Goal: Transaction & Acquisition: Purchase product/service

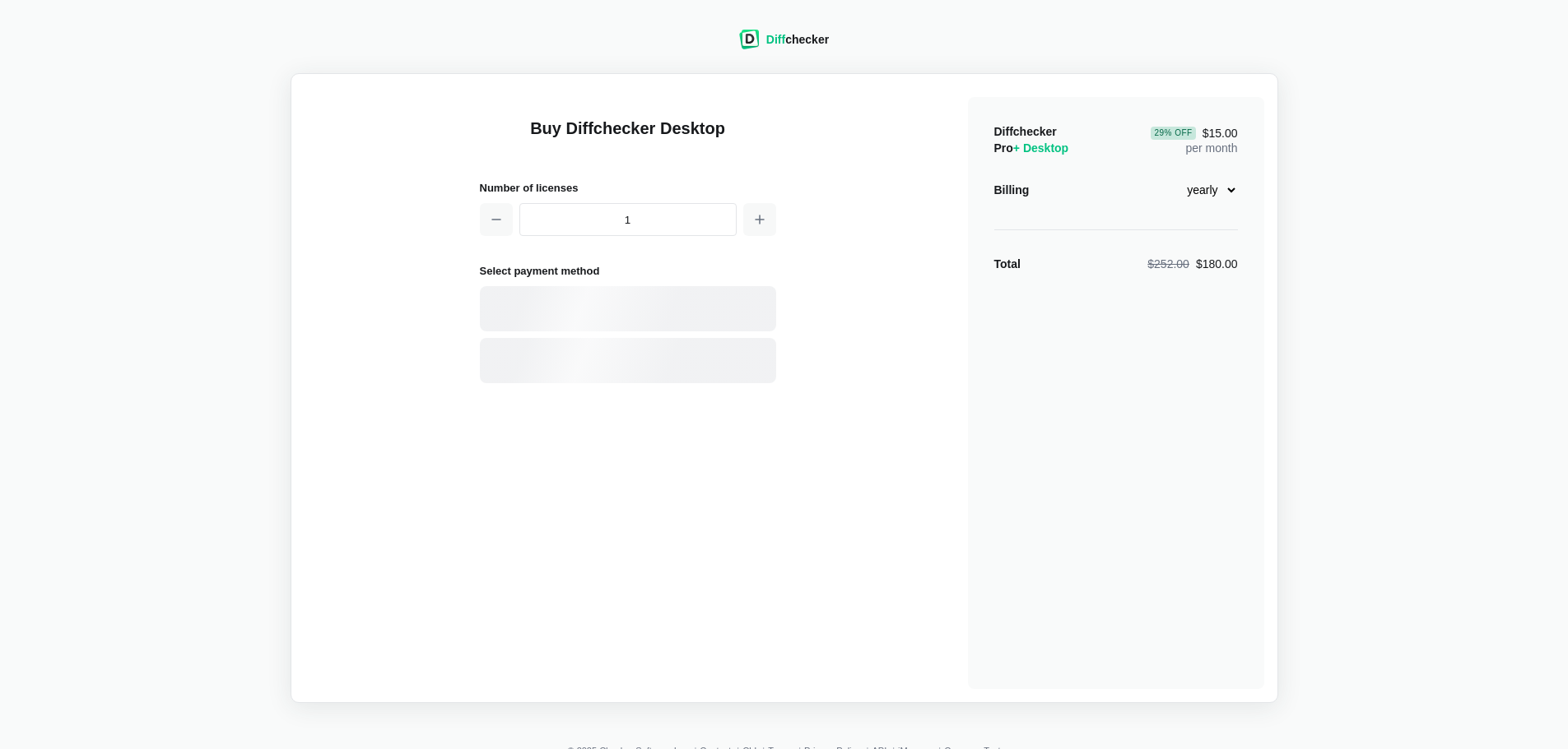
select select "desktop-yearly-180"
click at [565, 305] on div "Card" at bounding box center [656, 309] width 222 height 17
select select "[GEOGRAPHIC_DATA]"
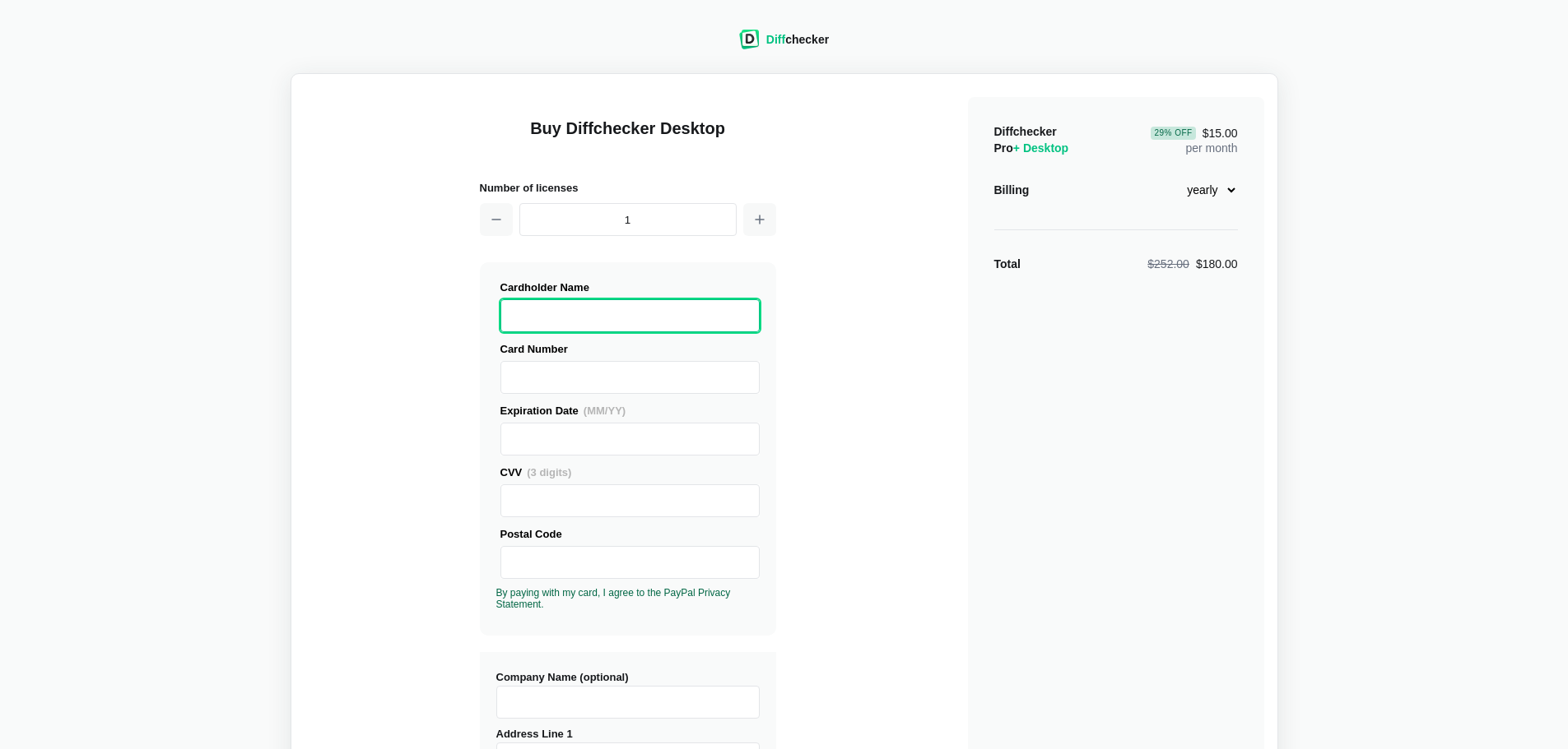
click at [1201, 191] on select "monthly yearly" at bounding box center [1202, 190] width 71 height 28
select select "desktop-monthly-21"
click at [1167, 176] on select "monthly yearly" at bounding box center [1202, 190] width 71 height 28
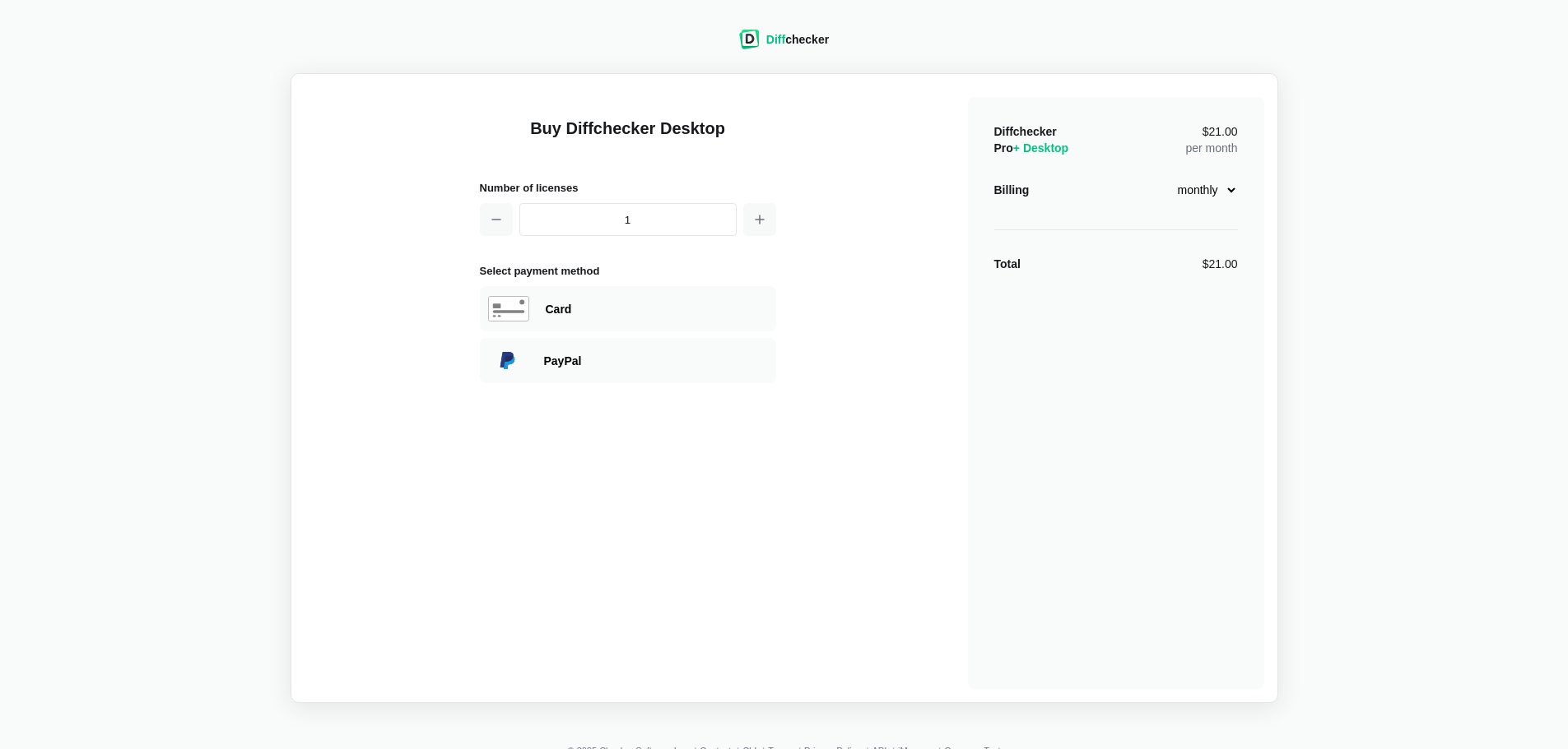
click at [584, 307] on div "Card" at bounding box center [656, 309] width 222 height 17
select select "[GEOGRAPHIC_DATA]"
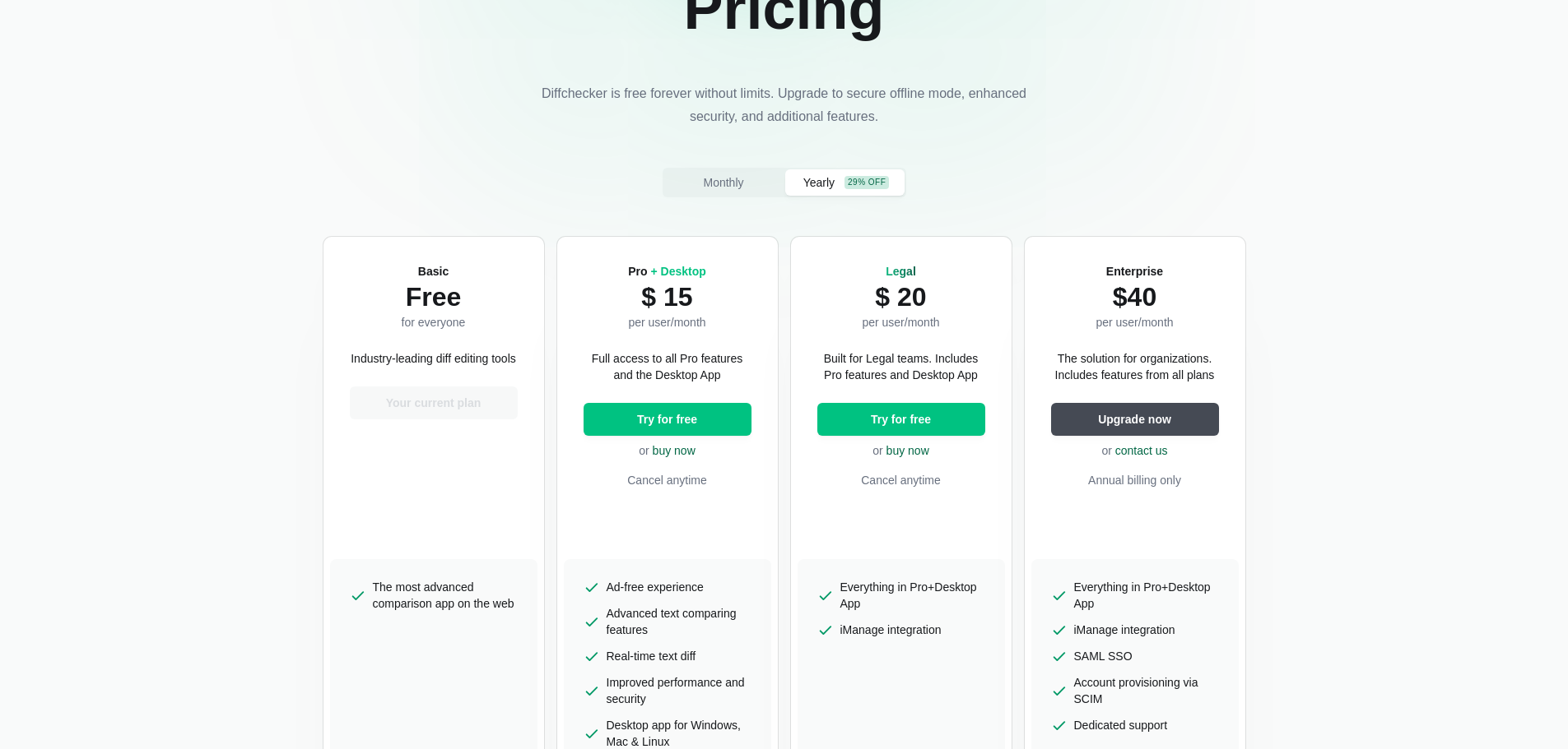
scroll to position [165, 0]
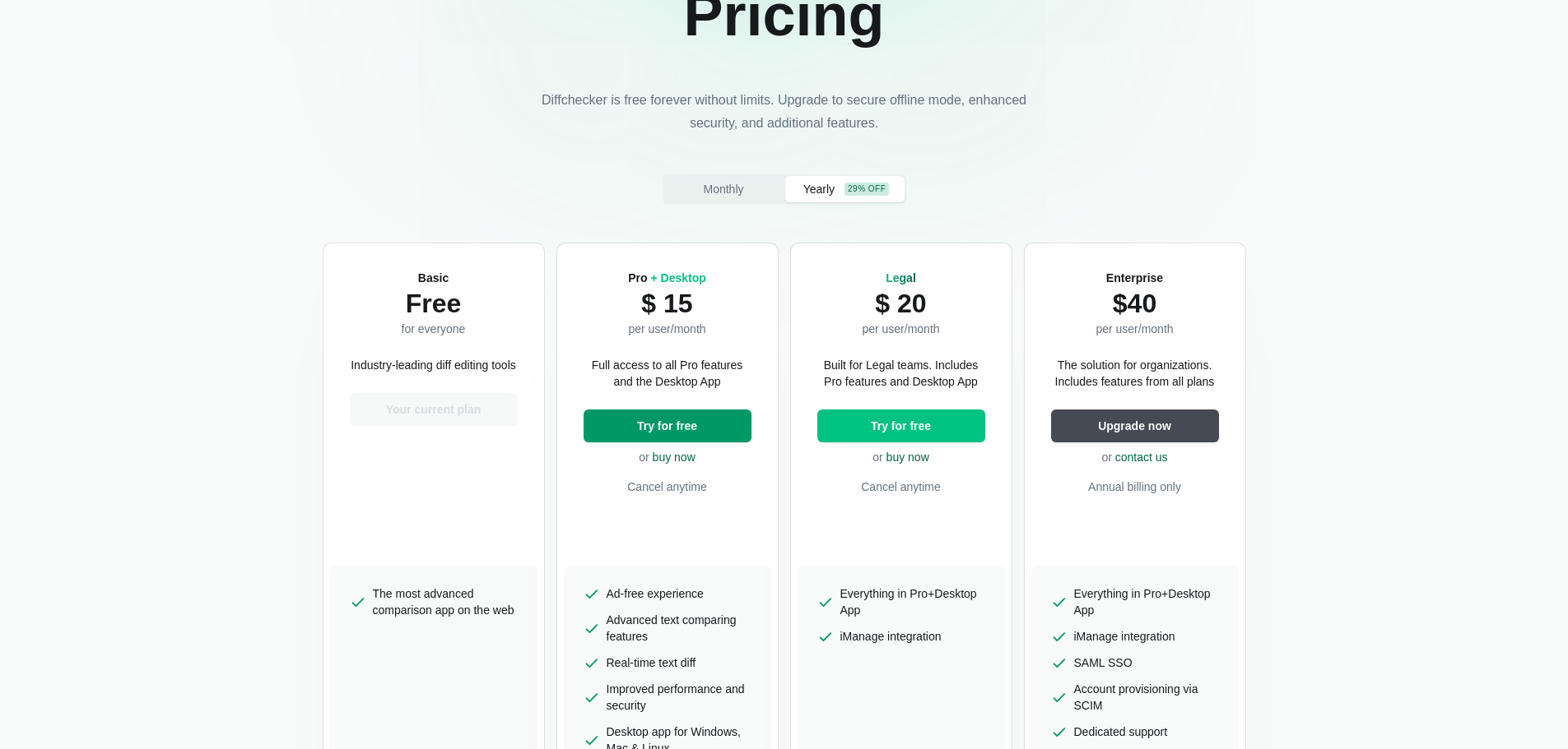
click at [665, 427] on span "Try for free" at bounding box center [667, 425] width 67 height 17
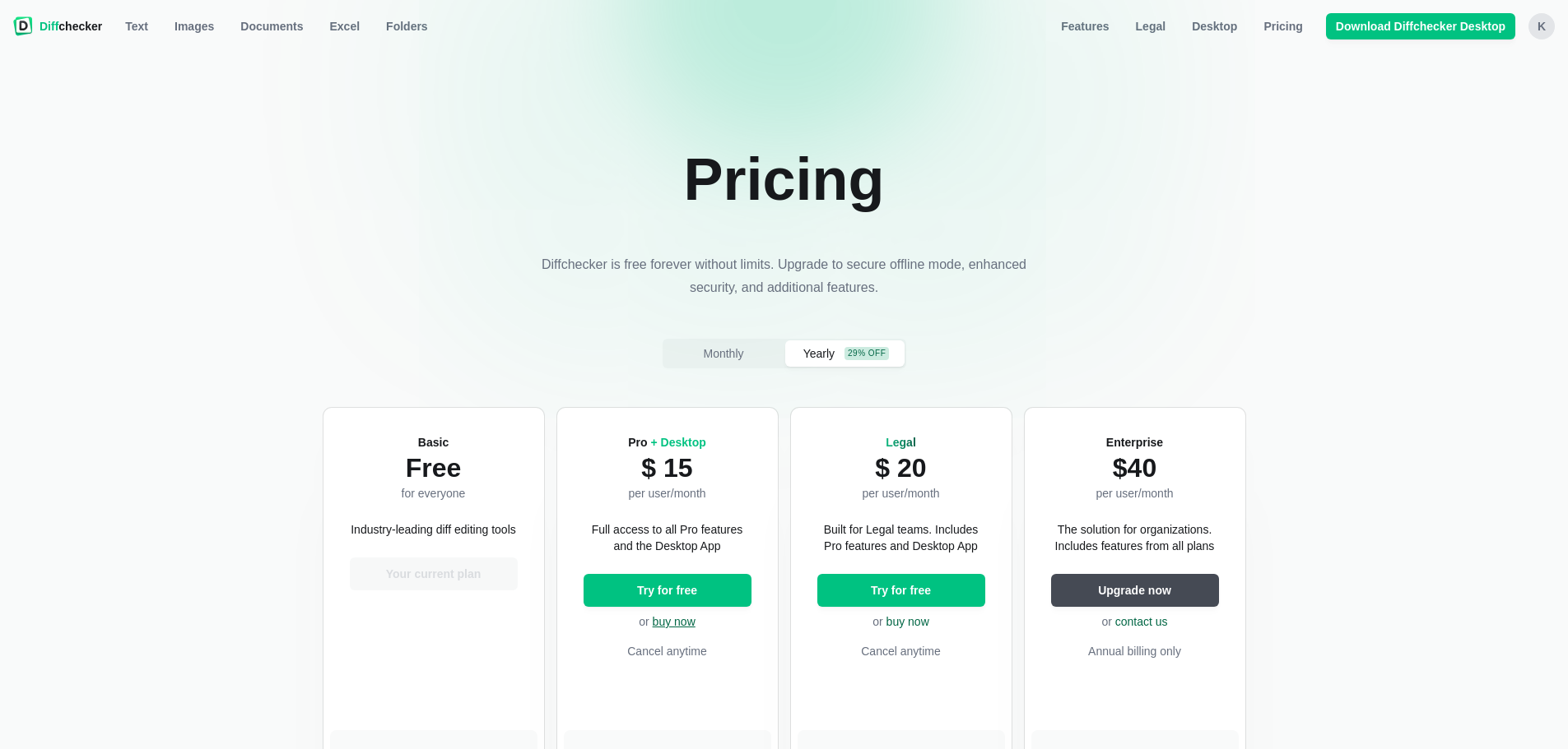
click at [671, 626] on link "buy now" at bounding box center [674, 621] width 43 height 13
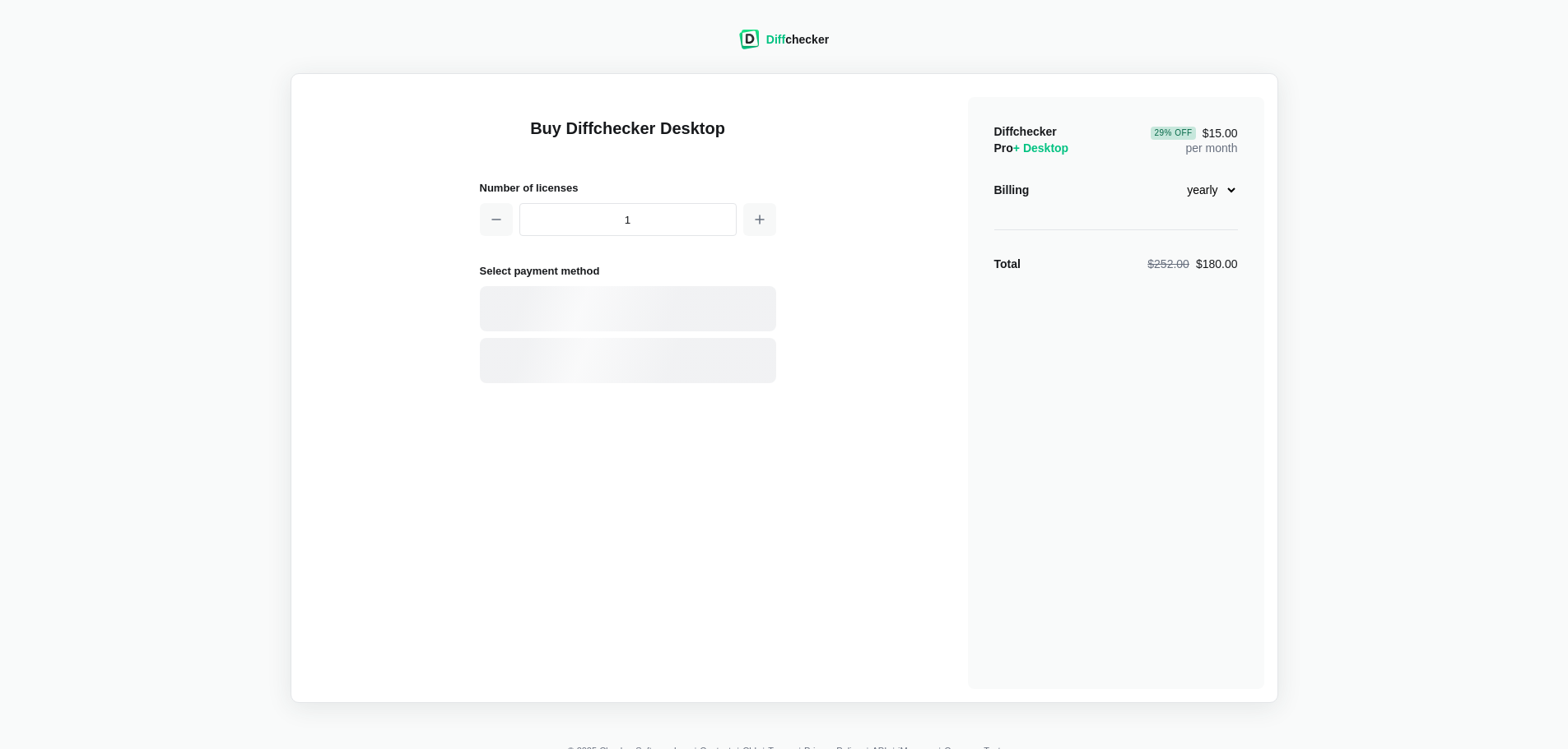
click at [1211, 190] on select "monthly yearly" at bounding box center [1202, 190] width 71 height 28
select select "desktop-monthly-21"
click at [1167, 176] on select "monthly yearly" at bounding box center [1202, 190] width 71 height 28
click at [576, 308] on div "Card" at bounding box center [656, 309] width 222 height 17
select select "[GEOGRAPHIC_DATA]"
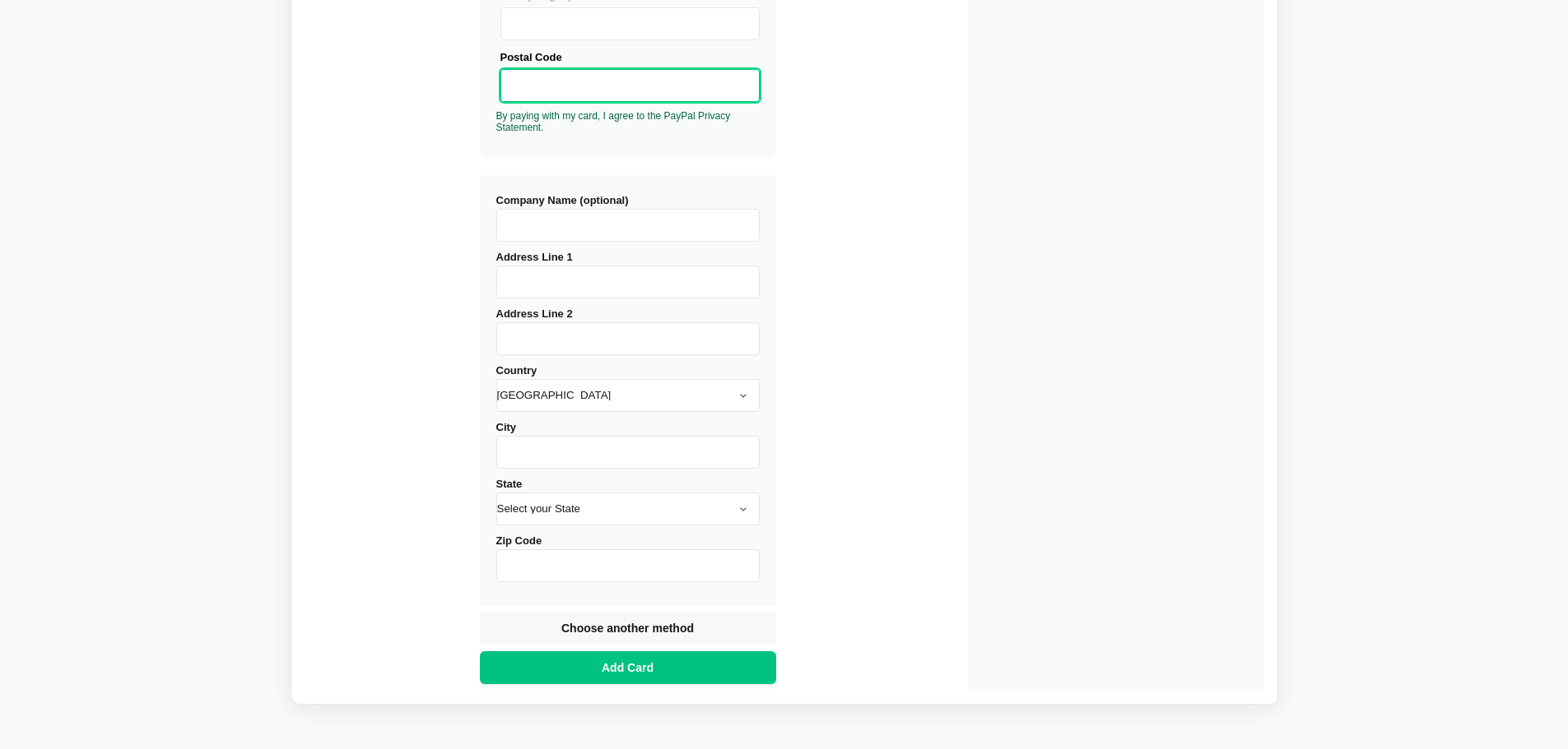
scroll to position [494, 0]
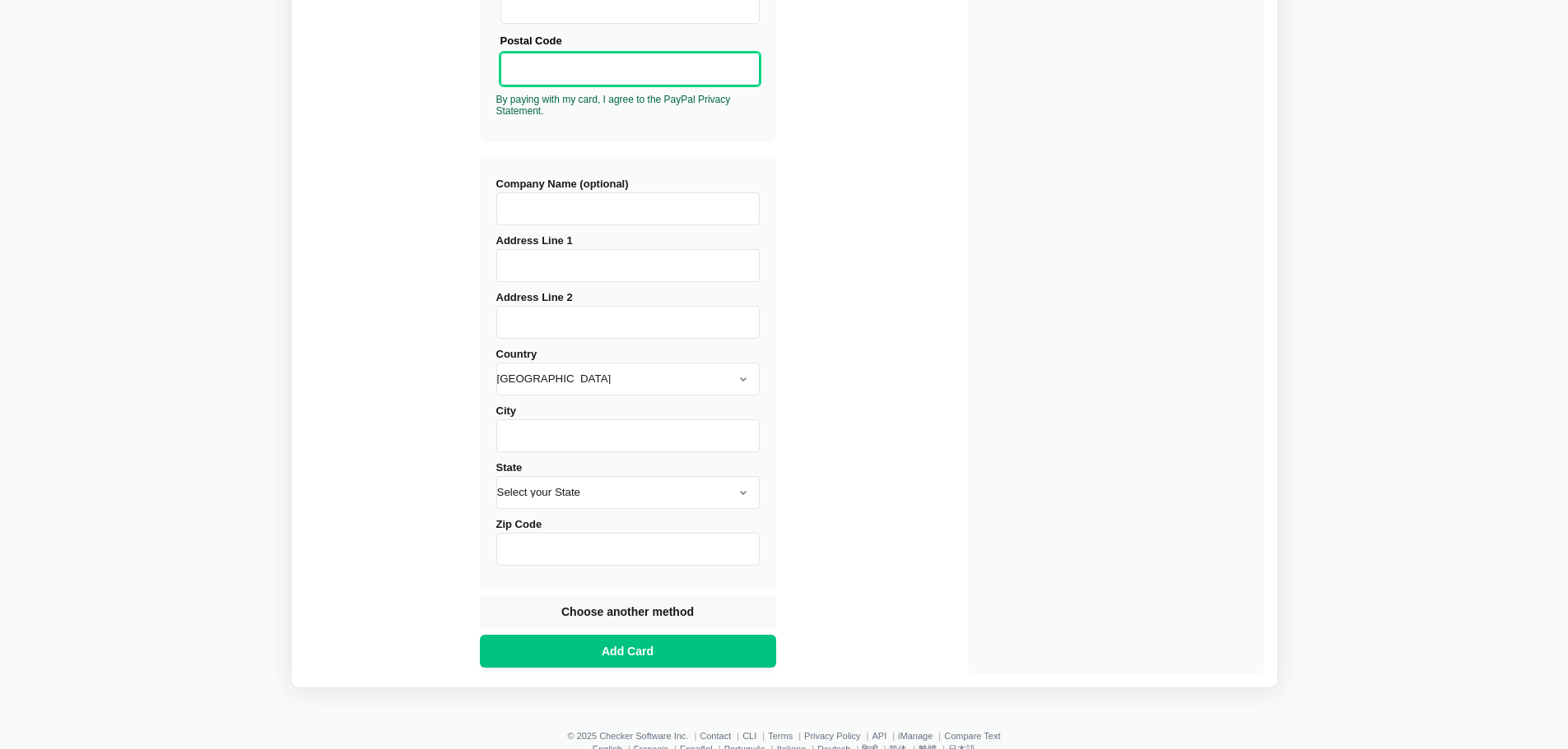
click at [562, 248] on div "Address Line 1" at bounding box center [627, 256] width 263 height 50
click at [564, 258] on input "Address Line 1" at bounding box center [627, 266] width 263 height 33
type input "[STREET_ADDRESS]"
click at [537, 432] on input "City" at bounding box center [627, 436] width 263 height 33
type input "Tomball"
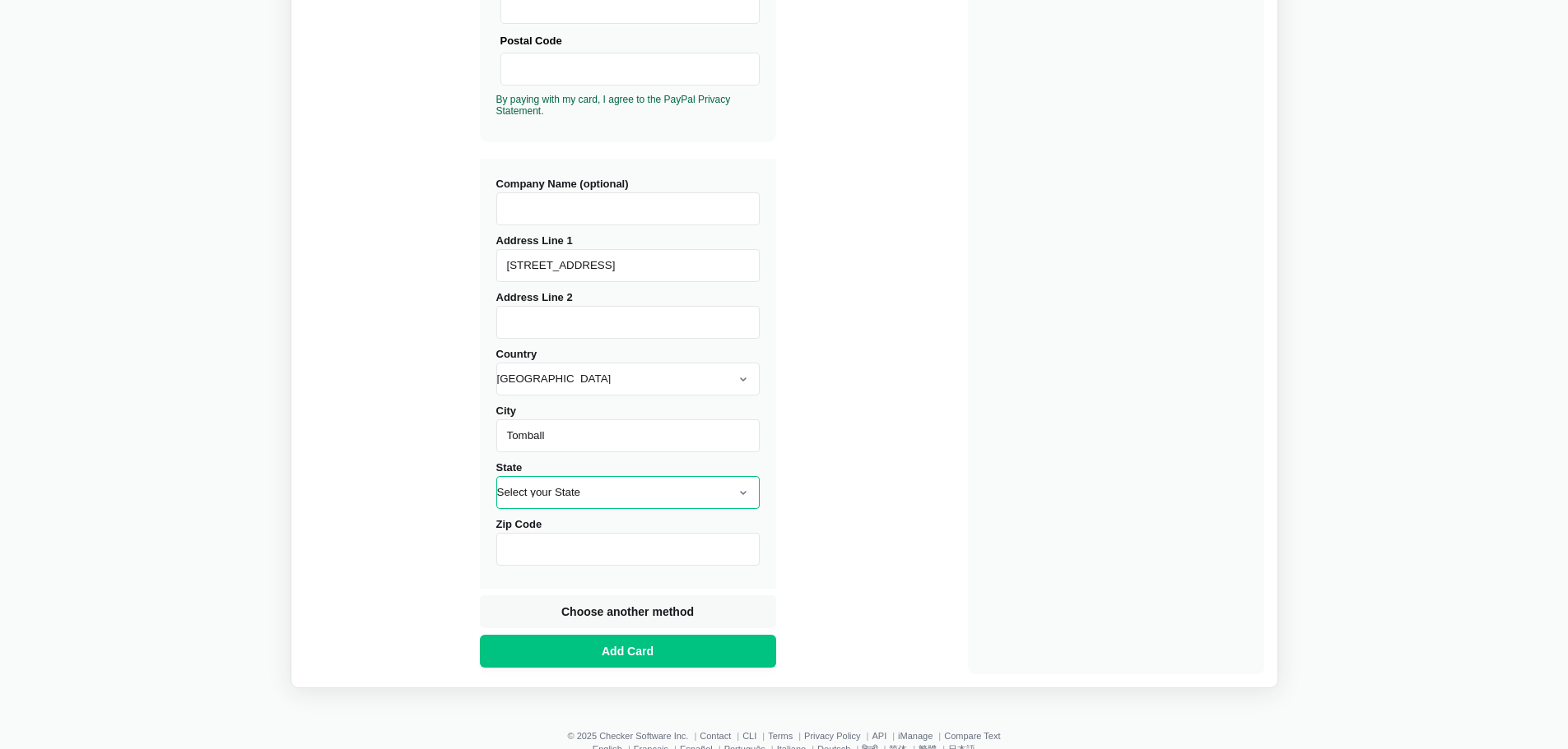
drag, startPoint x: 600, startPoint y: 482, endPoint x: 601, endPoint y: 494, distance: 12.0
click at [601, 479] on select "Select your State [US_STATE] [US_STATE] [US_STATE] [US_STATE] [US_STATE] [US_ST…" at bounding box center [627, 493] width 263 height 33
select select "[GEOGRAPHIC_DATA]"
click at [496, 476] on select "Select your State [US_STATE] [US_STATE] [US_STATE] [US_STATE] [US_STATE] [US_ST…" at bounding box center [627, 493] width 263 height 33
click at [563, 547] on input "Zip Code" at bounding box center [627, 550] width 263 height 33
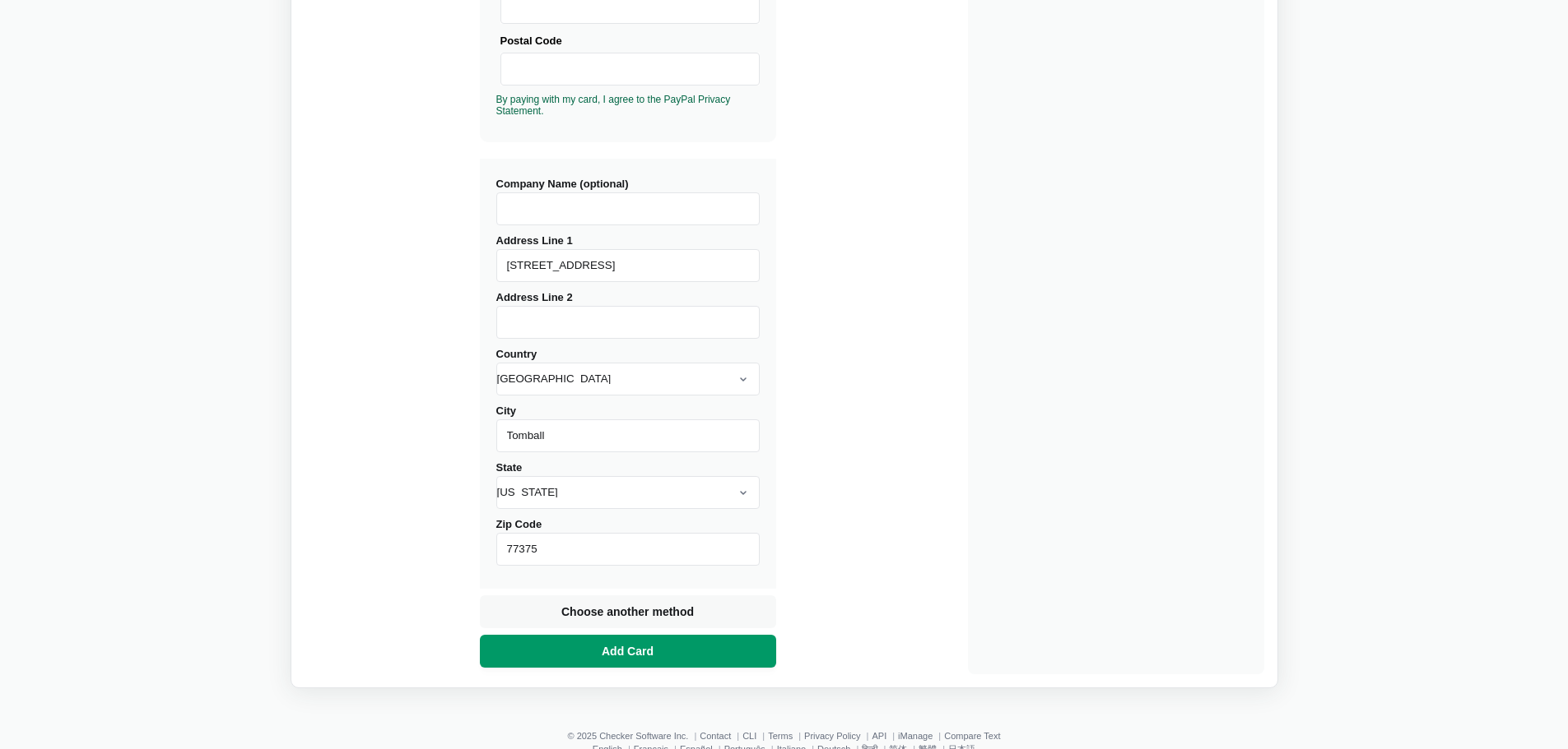
type input "77375"
drag, startPoint x: 599, startPoint y: 653, endPoint x: 609, endPoint y: 651, distance: 10.2
click at [600, 653] on span "Add Card" at bounding box center [627, 651] width 59 height 17
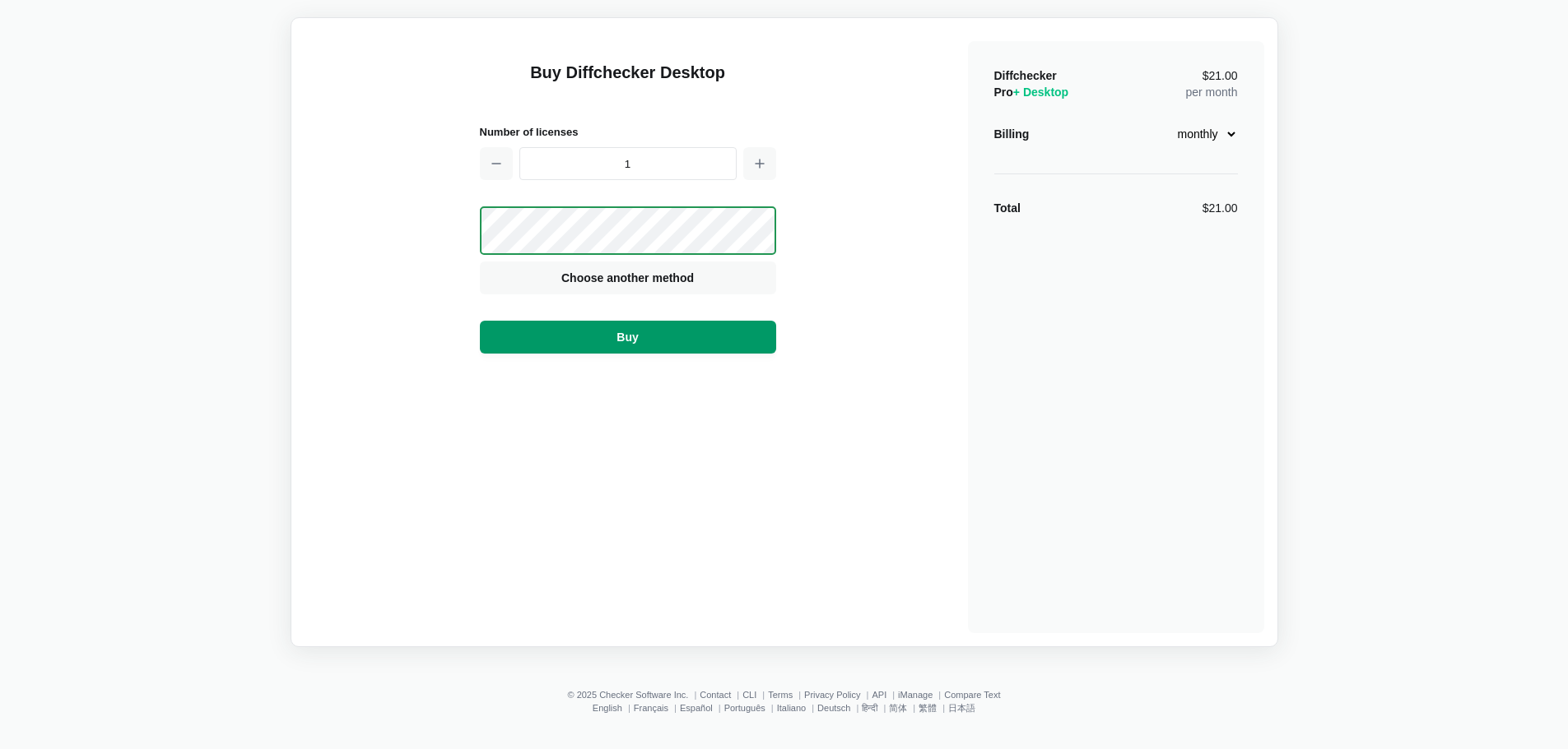
click at [625, 338] on span "Buy" at bounding box center [627, 337] width 28 height 17
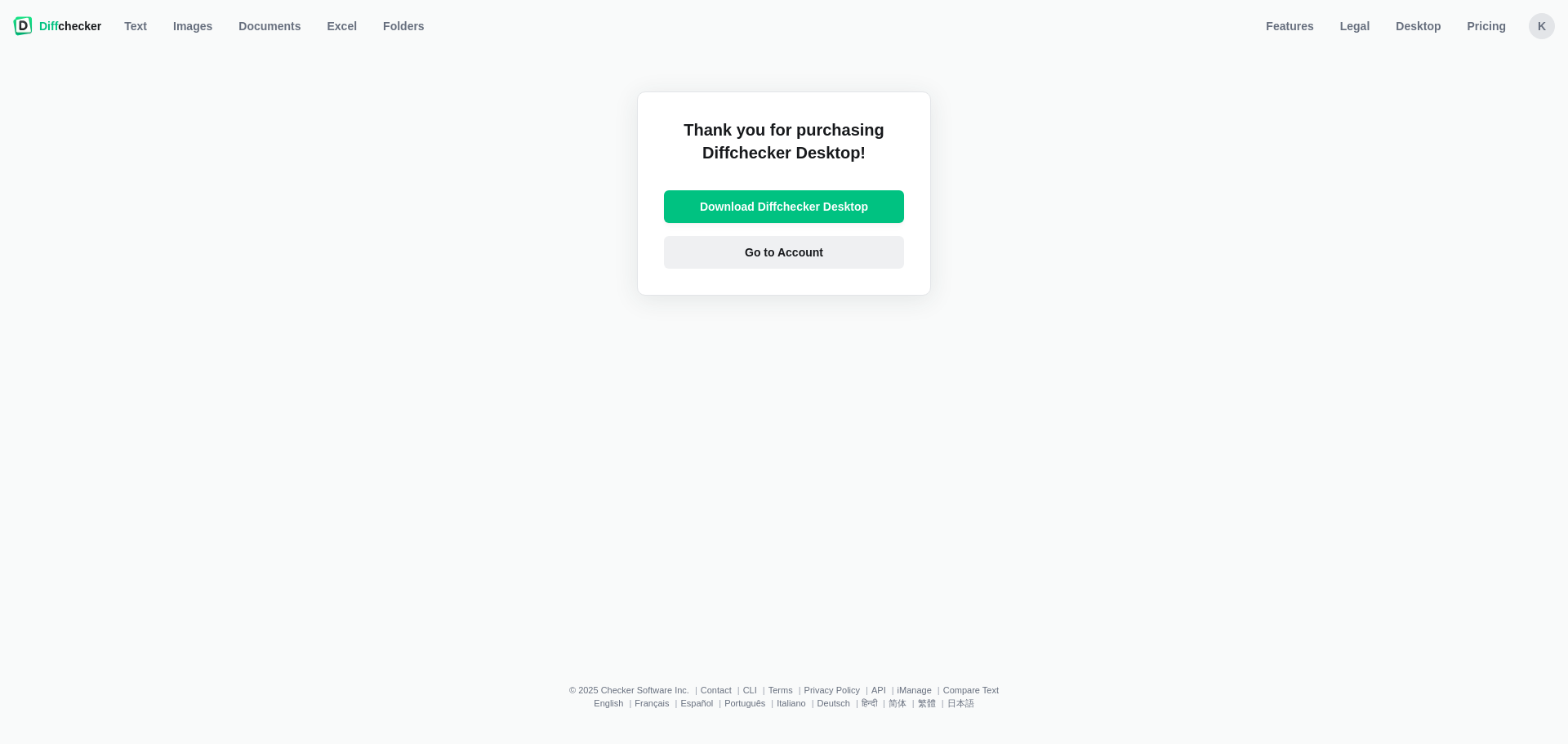
click at [794, 263] on link "Go to Account" at bounding box center [784, 253] width 240 height 33
